Goal: Information Seeking & Learning: Learn about a topic

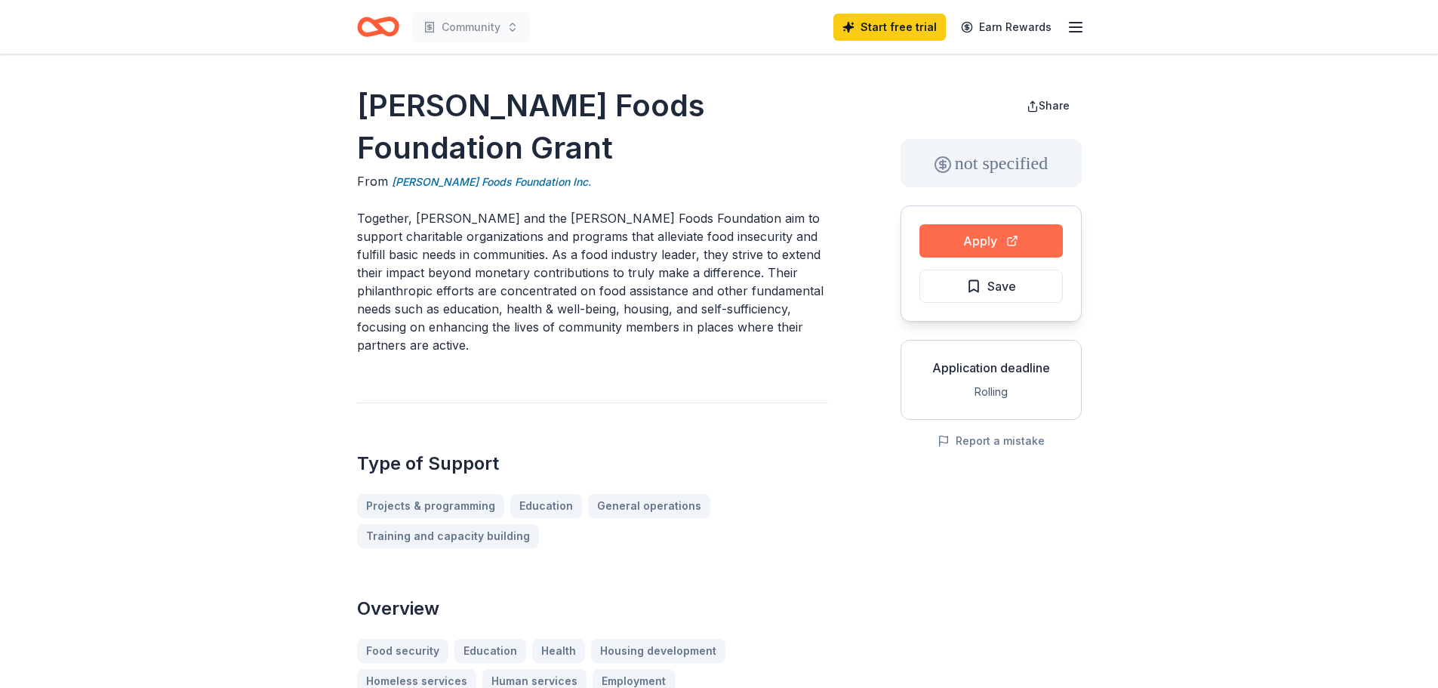
click at [971, 231] on button "Apply" at bounding box center [991, 240] width 143 height 33
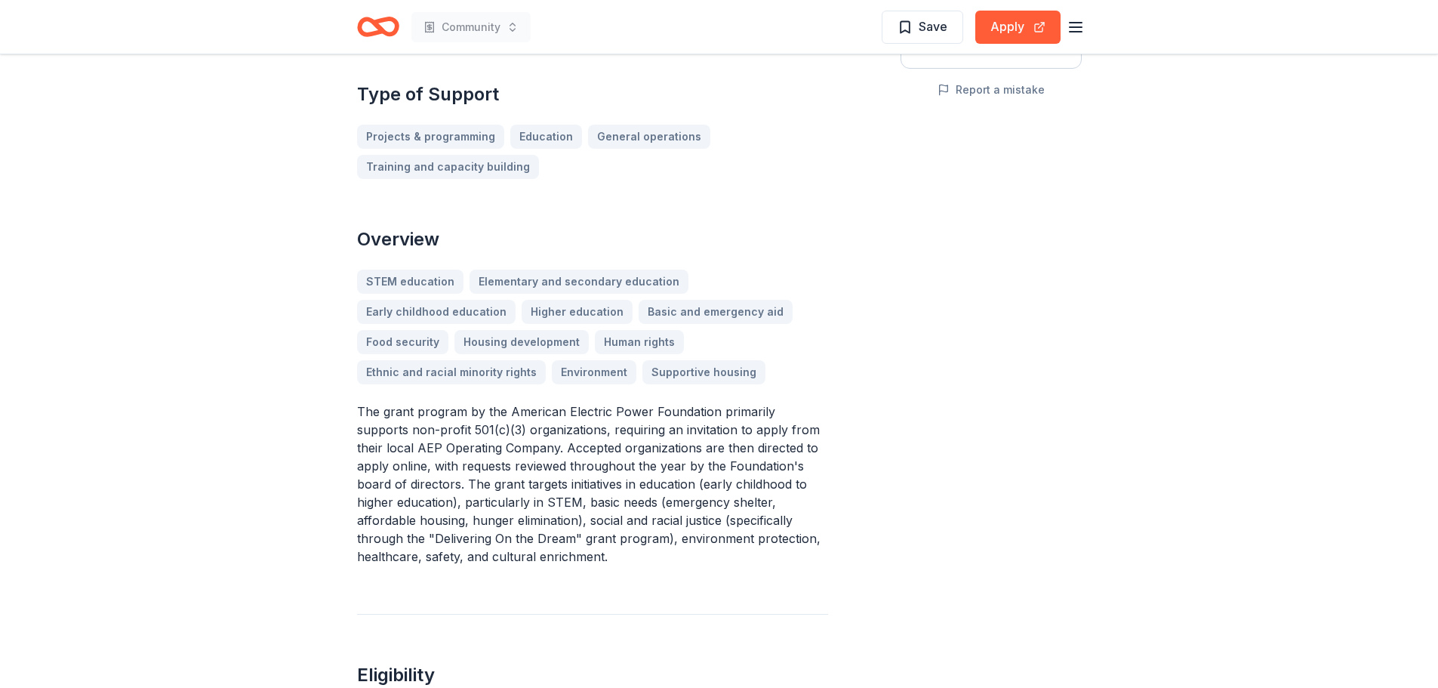
scroll to position [378, 0]
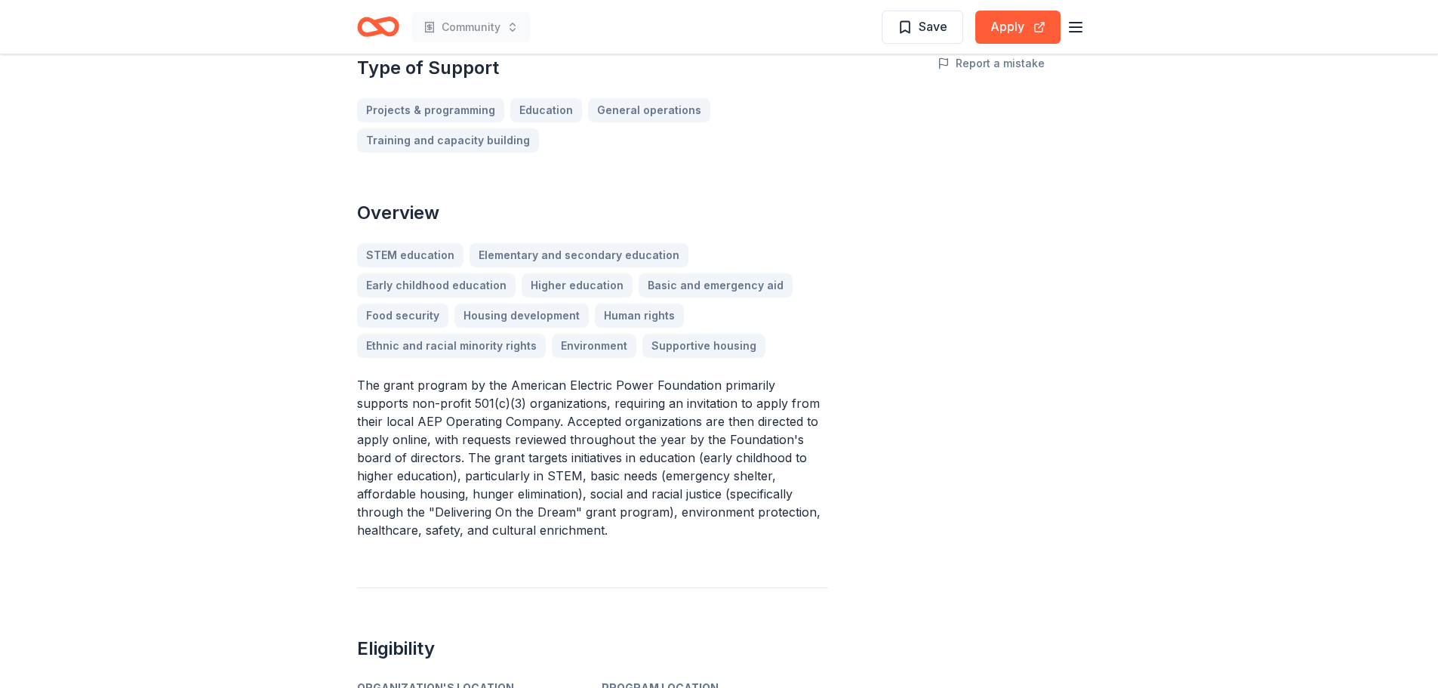
click at [698, 345] on div "STEM education Elementary and secondary education Early childhood education Hig…" at bounding box center [592, 300] width 471 height 115
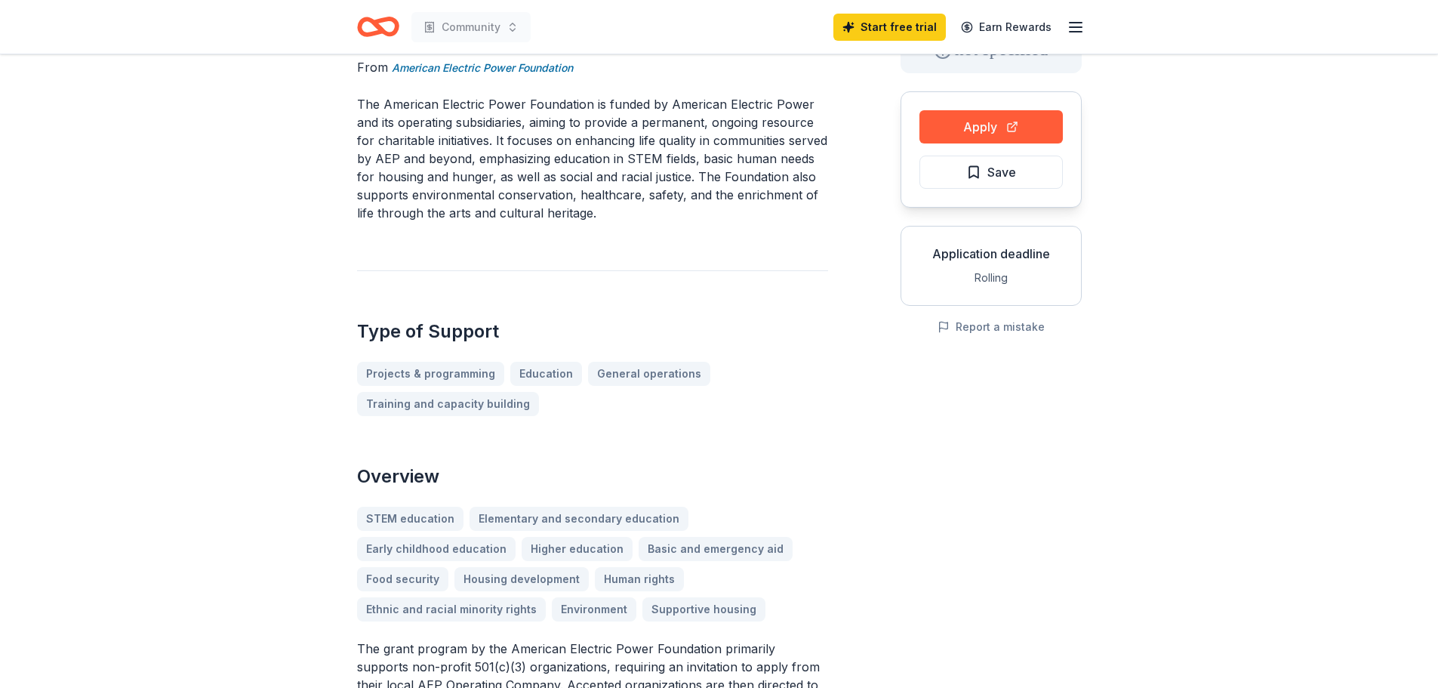
scroll to position [39, 0]
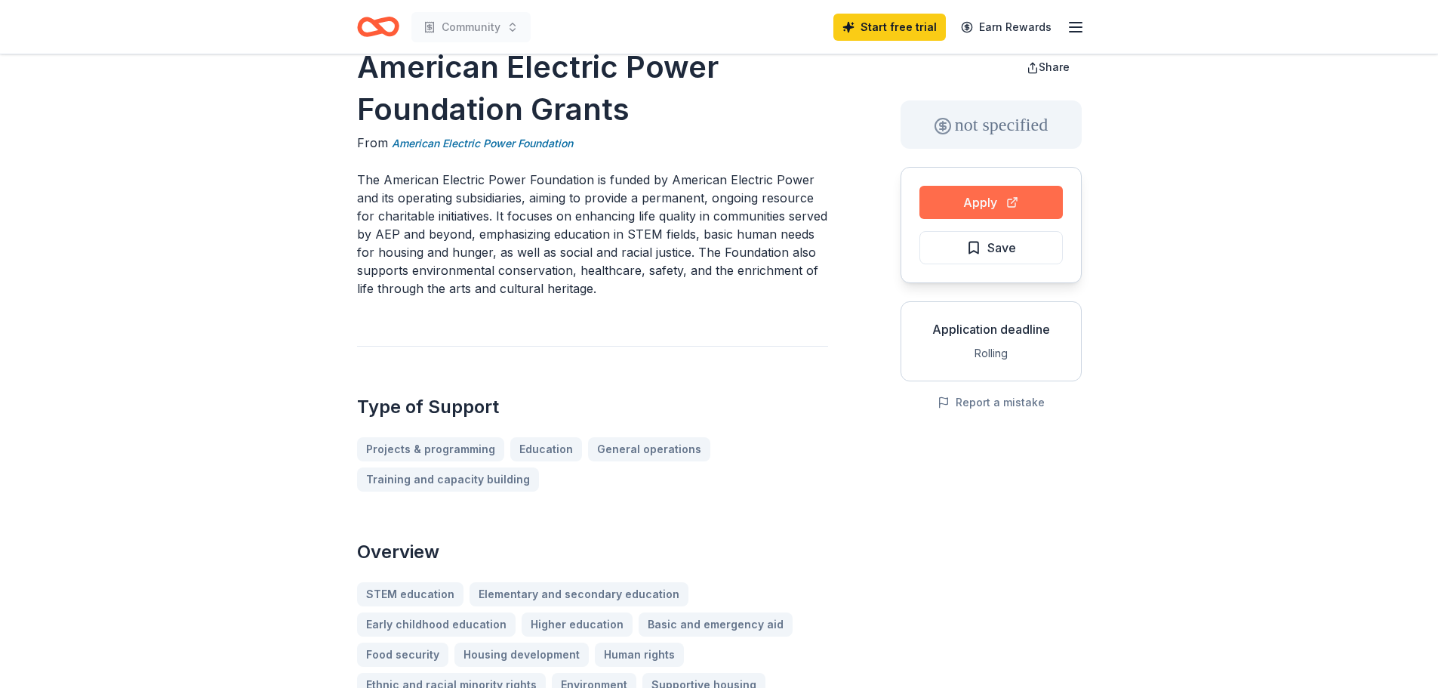
click at [995, 202] on button "Apply" at bounding box center [991, 202] width 143 height 33
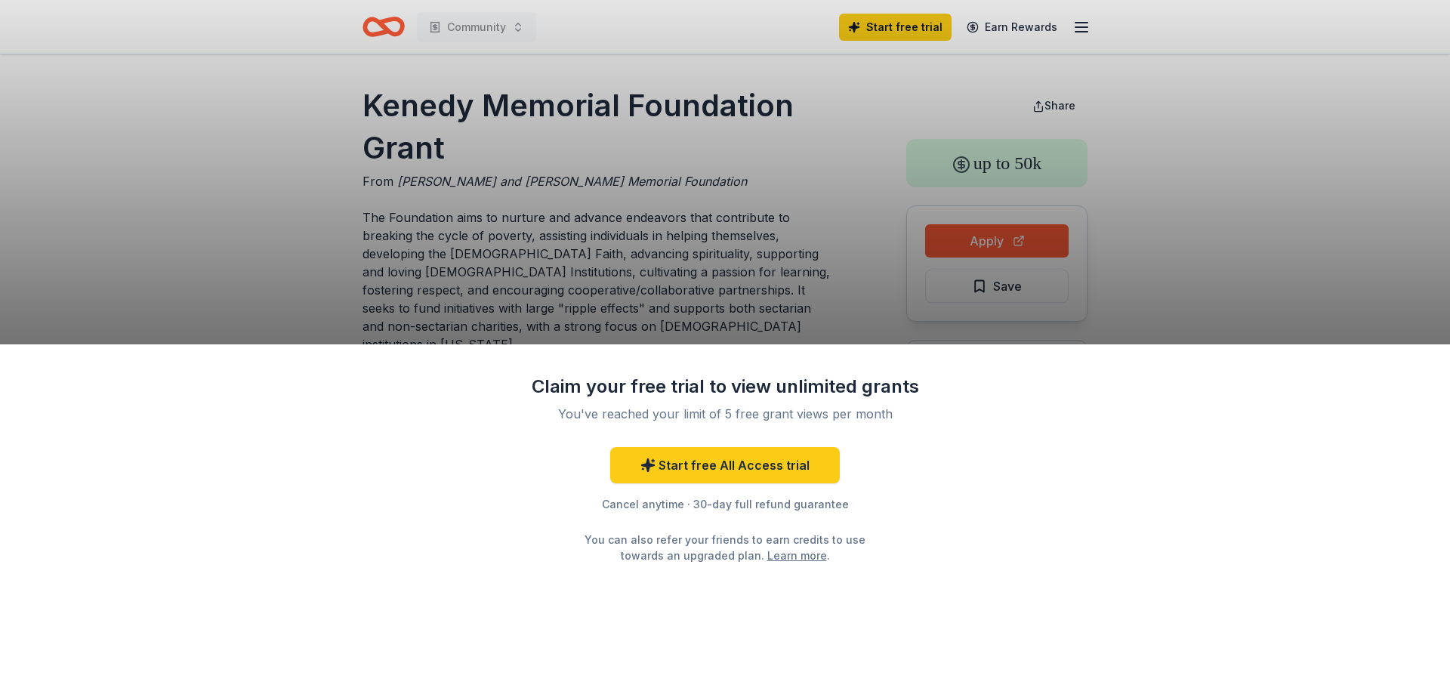
click at [1336, 291] on div "Claim your free trial to view unlimited grants You've reached your limit of 5 f…" at bounding box center [725, 344] width 1450 height 688
click at [773, 559] on link "Learn more" at bounding box center [797, 555] width 60 height 16
